Goal: Task Accomplishment & Management: Manage account settings

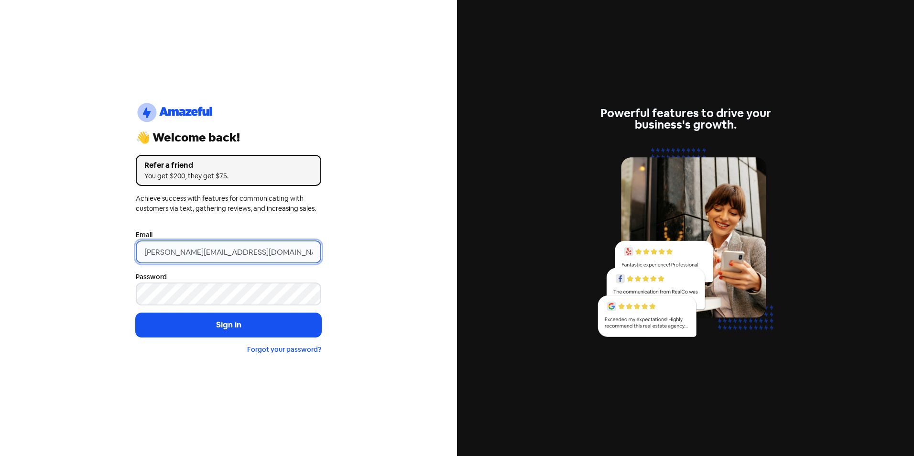
drag, startPoint x: 163, startPoint y: 252, endPoint x: 100, endPoint y: 249, distance: 62.7
click at [101, 249] on div "logo-amazeful_Logo 👋 Welcome back! Refer a friend You get $200, they get $75. A…" at bounding box center [228, 228] width 457 height 456
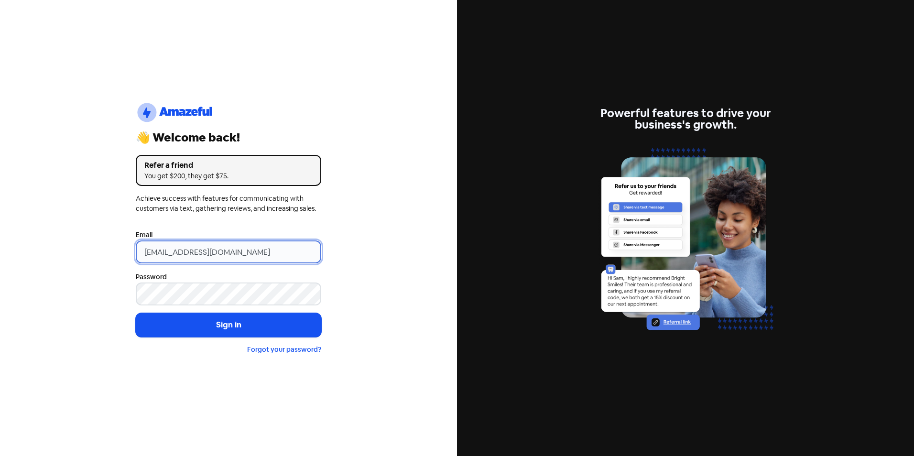
type input "[EMAIL_ADDRESS][DOMAIN_NAME]"
click at [136, 313] on button "Sign in" at bounding box center [228, 325] width 185 height 24
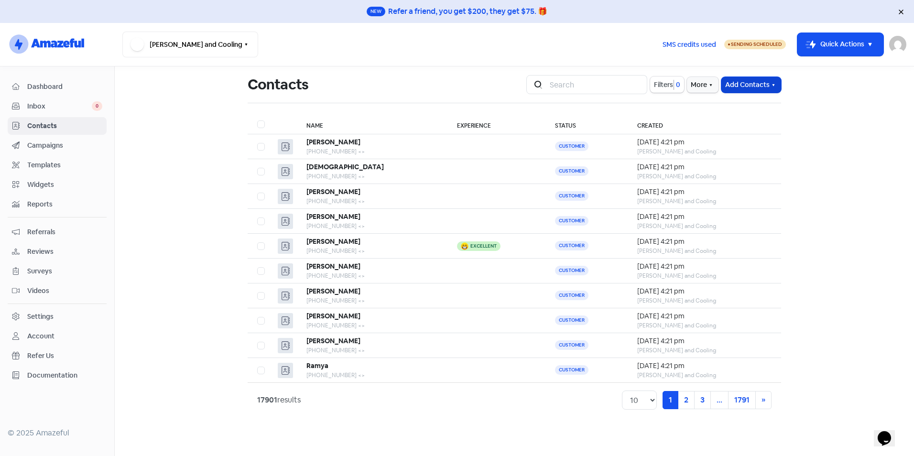
click at [752, 81] on button "Add Contacts" at bounding box center [751, 85] width 60 height 16
click at [739, 121] on button "Import contacts" at bounding box center [739, 124] width 81 height 19
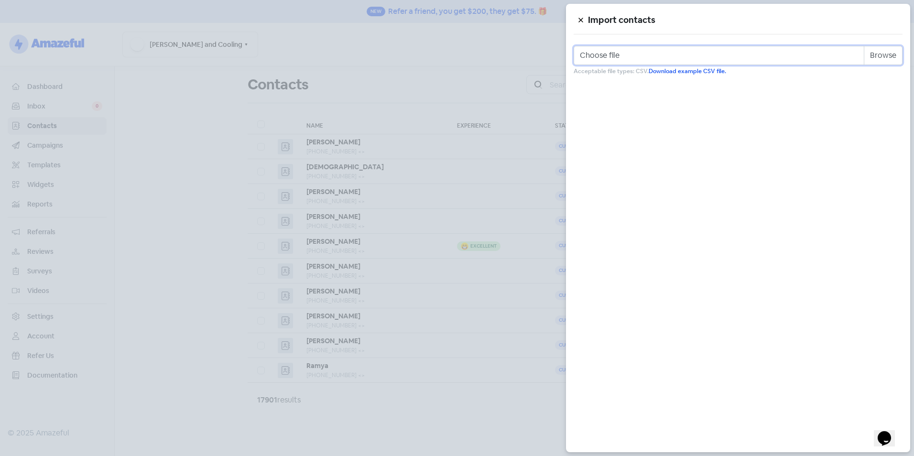
click at [881, 52] on input "Choose file" at bounding box center [738, 55] width 329 height 19
type input "C:\fakepath\Review Template.csv"
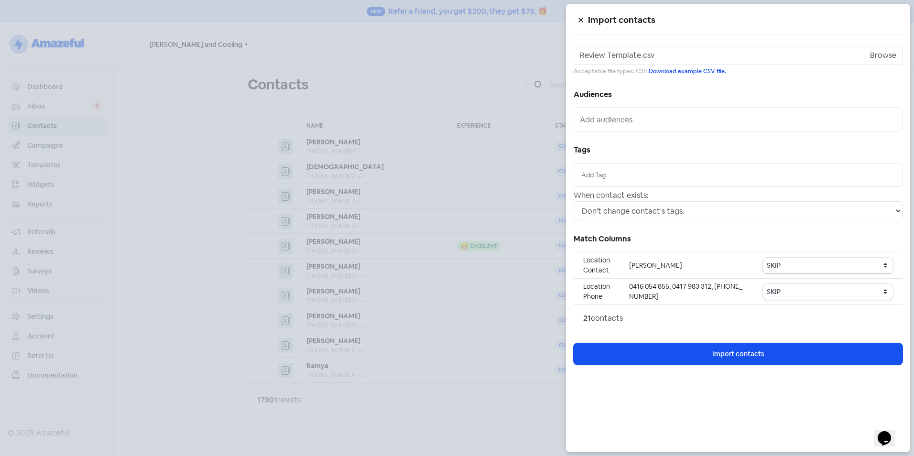
click at [618, 175] on input "text" at bounding box center [738, 175] width 314 height 11
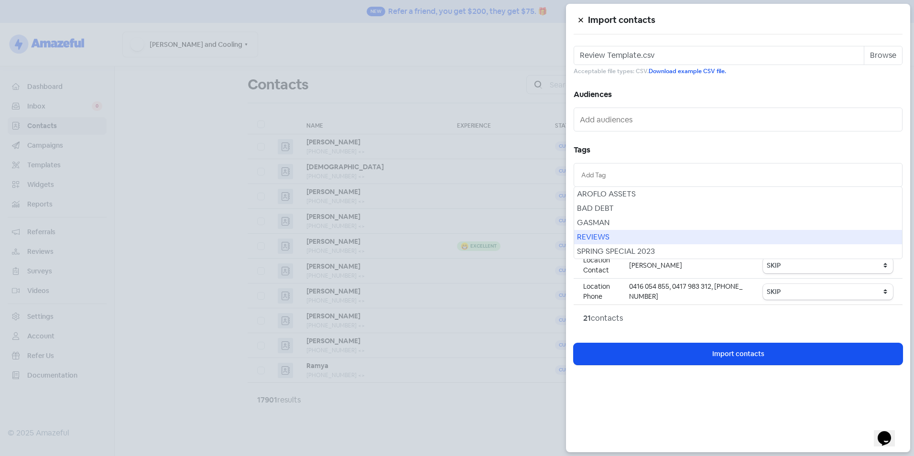
click at [614, 238] on div "REVIEWS" at bounding box center [738, 237] width 328 height 14
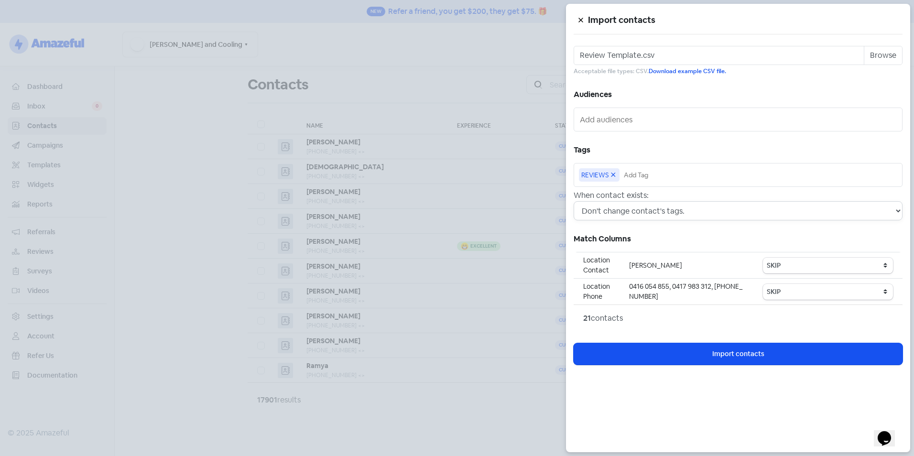
click at [654, 209] on select "Don't change contact's tags. Don't change contact's existing tags, but add new …" at bounding box center [738, 210] width 329 height 19
select select "2"
click at [574, 201] on select "Don't change contact's tags. Don't change contact's existing tags, but add new …" at bounding box center [738, 210] width 329 height 19
click at [773, 266] on select "SKIP First name Last name Mobile number Email address Contact status Category 1…" at bounding box center [828, 266] width 130 height 16
select select "first_name"
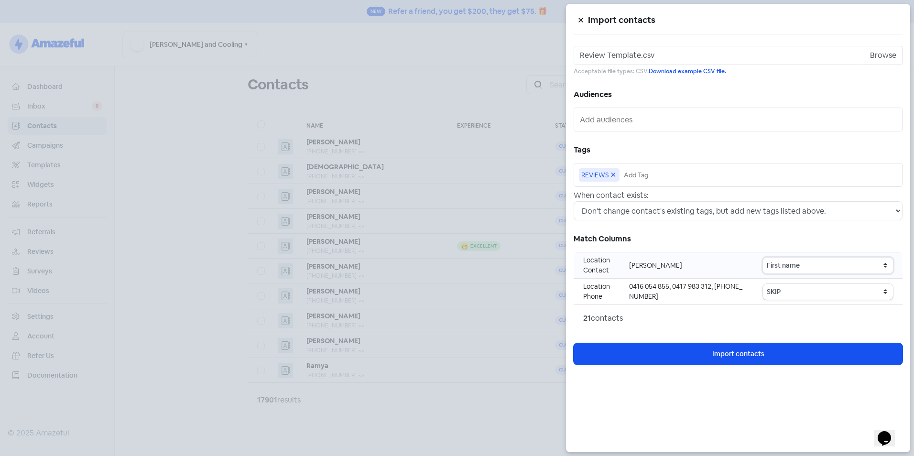
click at [764, 258] on select "SKIP First name Last name Mobile number Email address Contact status Category 1…" at bounding box center [828, 266] width 130 height 16
click at [799, 287] on select "SKIP First name Last name Mobile number Email address Contact status Category 1…" at bounding box center [828, 292] width 130 height 16
select select "phone"
click at [764, 284] on select "SKIP First name Last name Mobile number Email address Contact status Category 1…" at bounding box center [828, 292] width 130 height 16
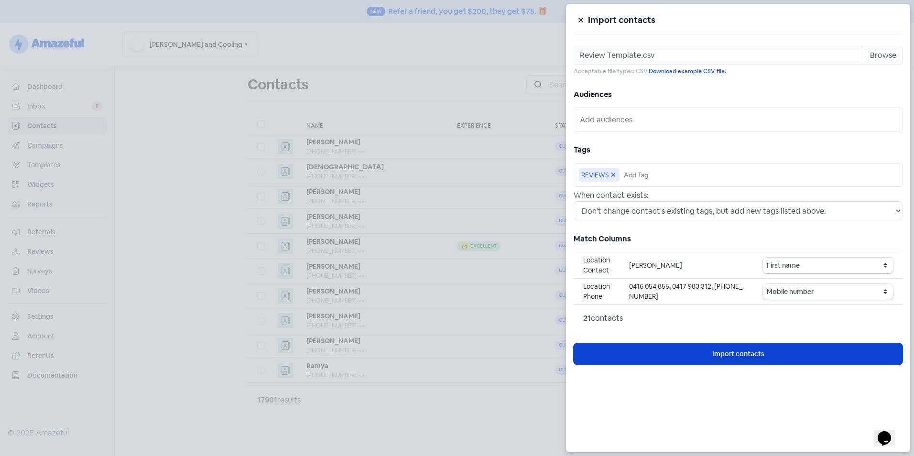
click at [765, 351] on button "Icon For Loading Import contacts" at bounding box center [738, 354] width 329 height 22
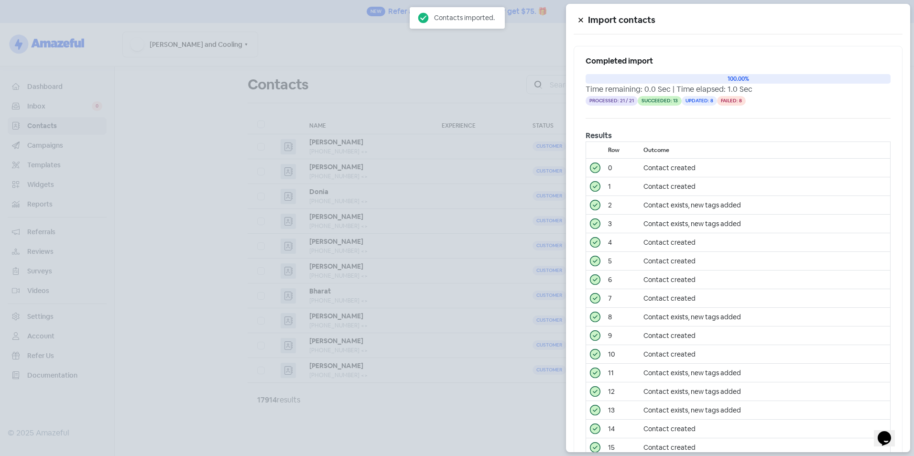
click at [225, 147] on div at bounding box center [457, 228] width 914 height 456
